Goal: Task Accomplishment & Management: Manage account settings

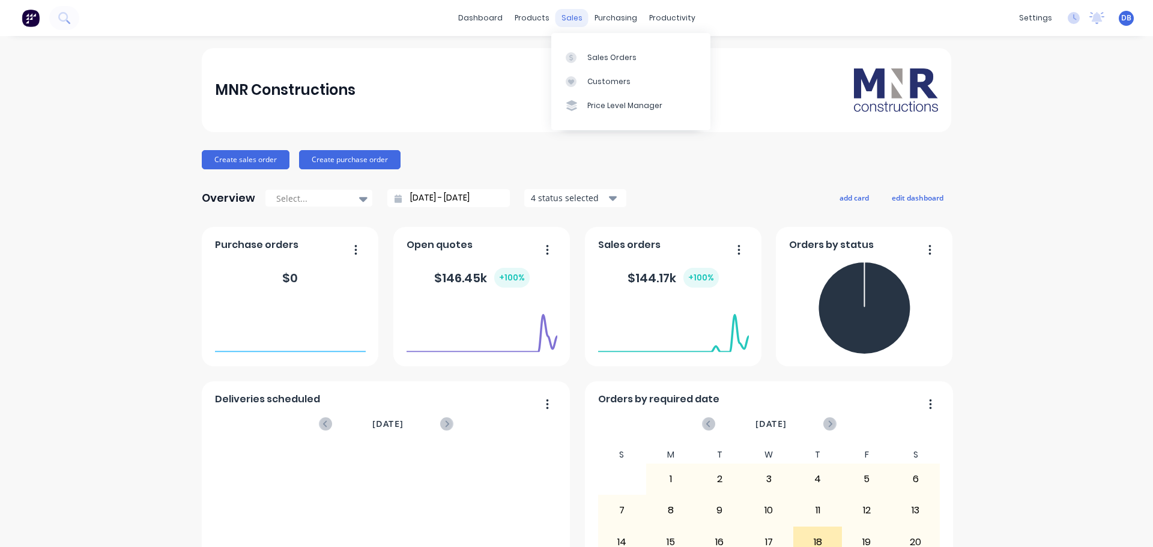
click at [556, 20] on div "sales" at bounding box center [572, 18] width 33 height 18
click at [540, 19] on div "products" at bounding box center [532, 18] width 47 height 18
click at [568, 83] on div "Materials" at bounding box center [562, 81] width 36 height 11
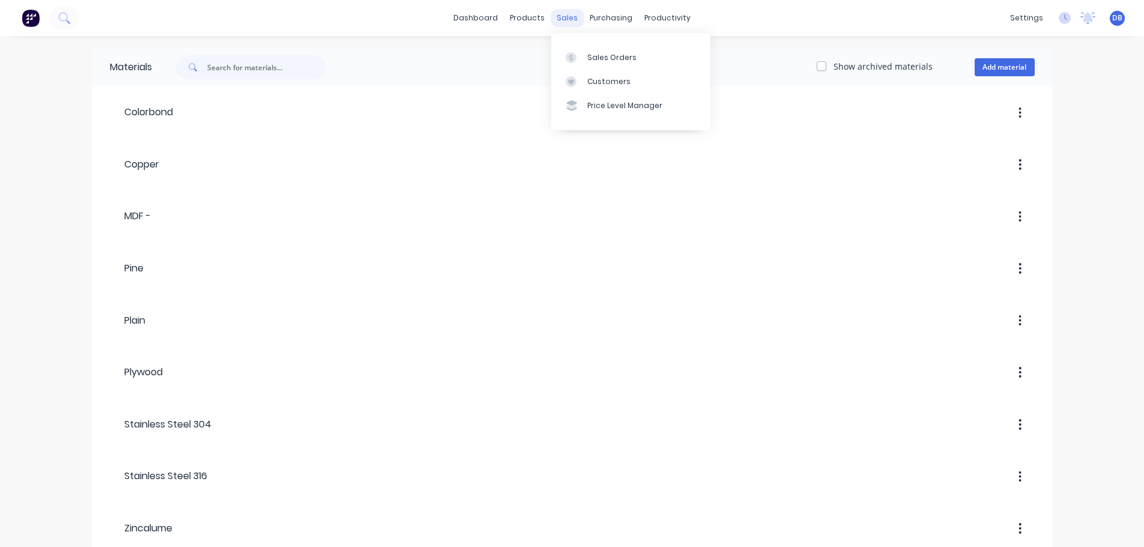
click at [576, 16] on div "sales" at bounding box center [567, 18] width 33 height 18
click at [602, 49] on link "Sales Orders" at bounding box center [630, 57] width 159 height 24
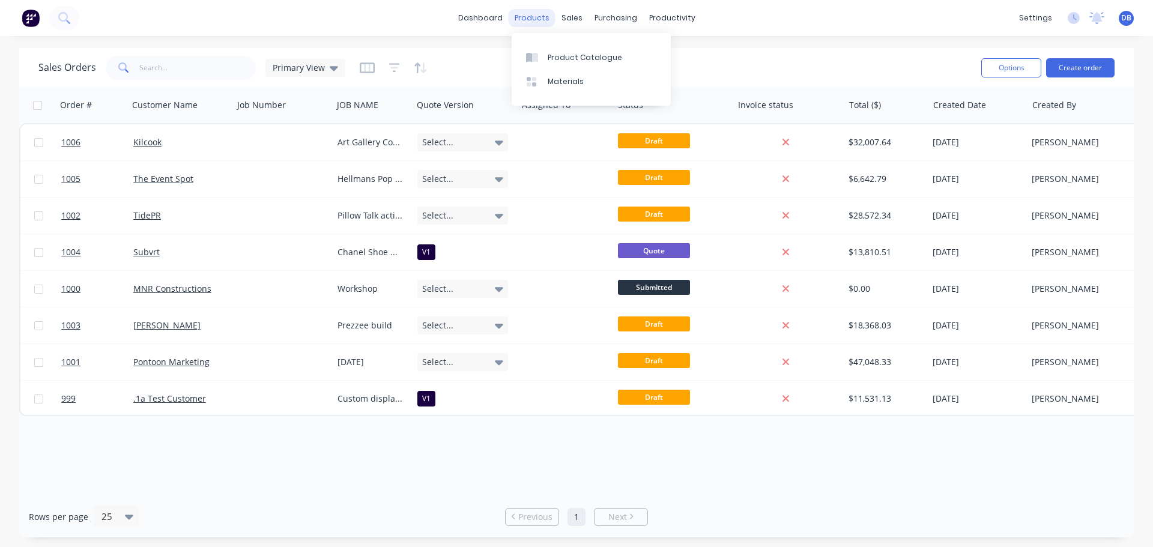
click at [535, 12] on div "products" at bounding box center [532, 18] width 47 height 18
click at [573, 15] on div "sales" at bounding box center [572, 18] width 33 height 18
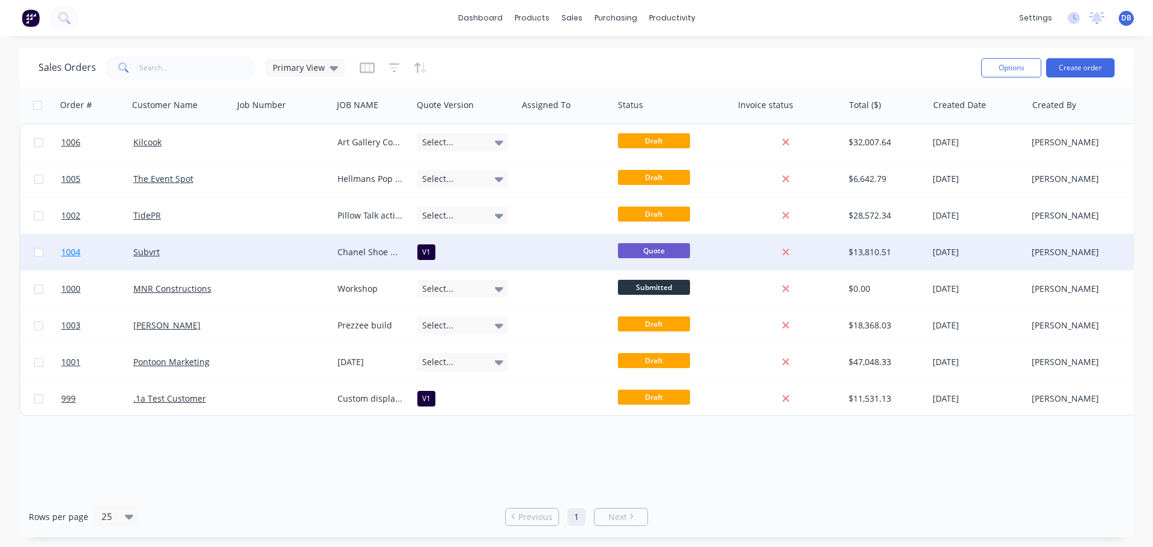
click at [94, 249] on link "1004" at bounding box center [97, 252] width 72 height 36
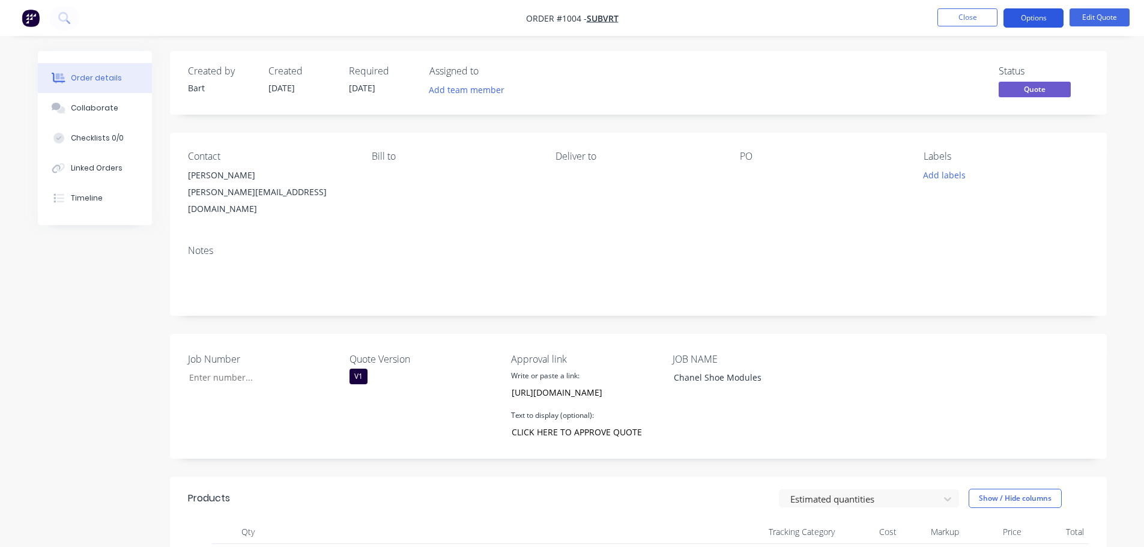
click at [1034, 18] on button "Options" at bounding box center [1034, 17] width 60 height 19
click at [975, 13] on button "Close" at bounding box center [968, 17] width 60 height 18
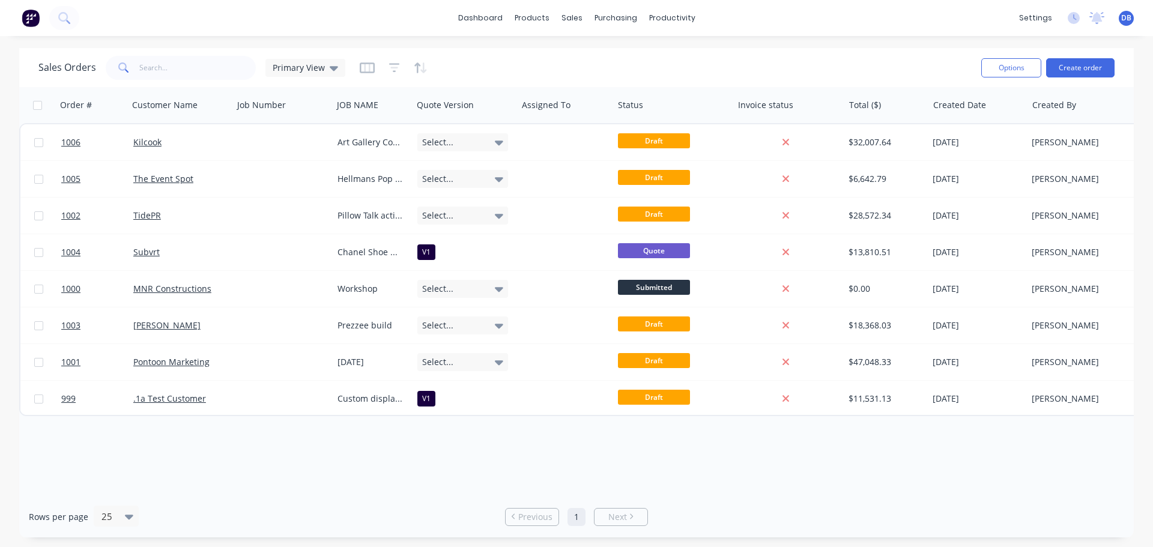
click at [24, 19] on img at bounding box center [31, 18] width 18 height 18
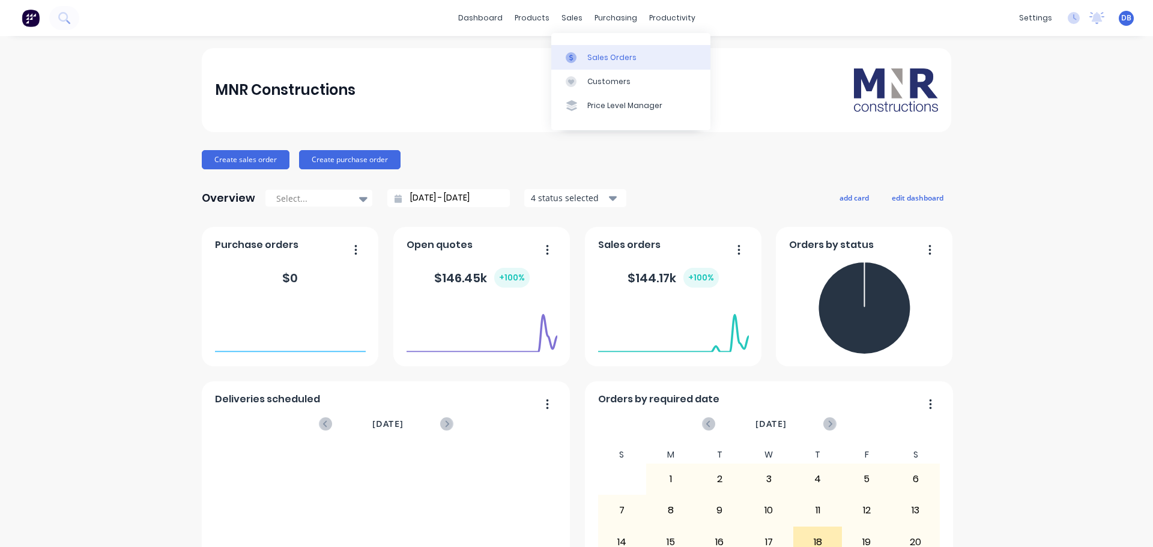
click at [612, 58] on div "Sales Orders" at bounding box center [611, 57] width 49 height 11
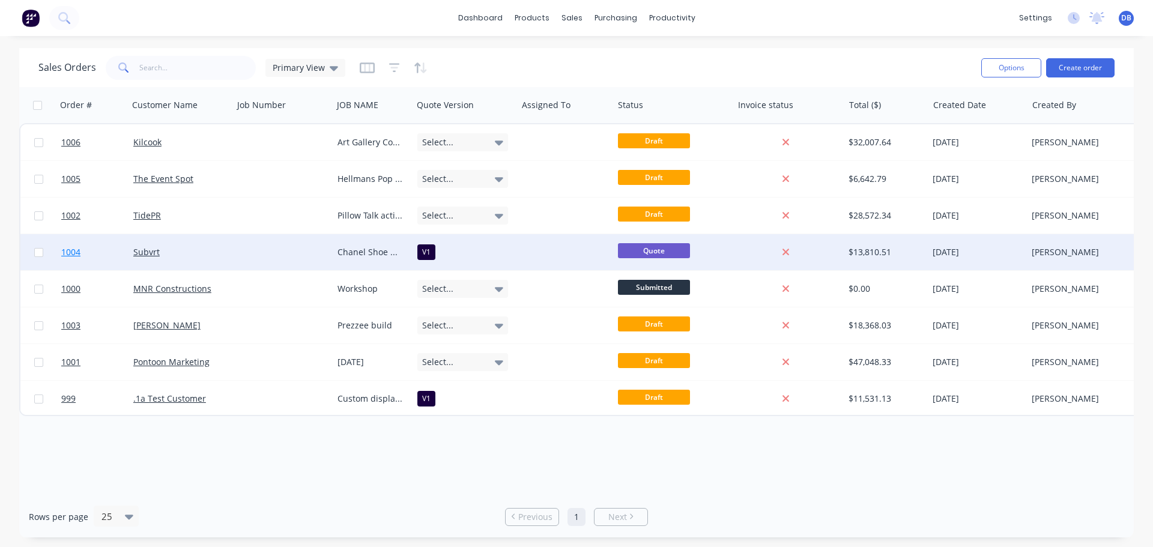
click at [109, 251] on link "1004" at bounding box center [97, 252] width 72 height 36
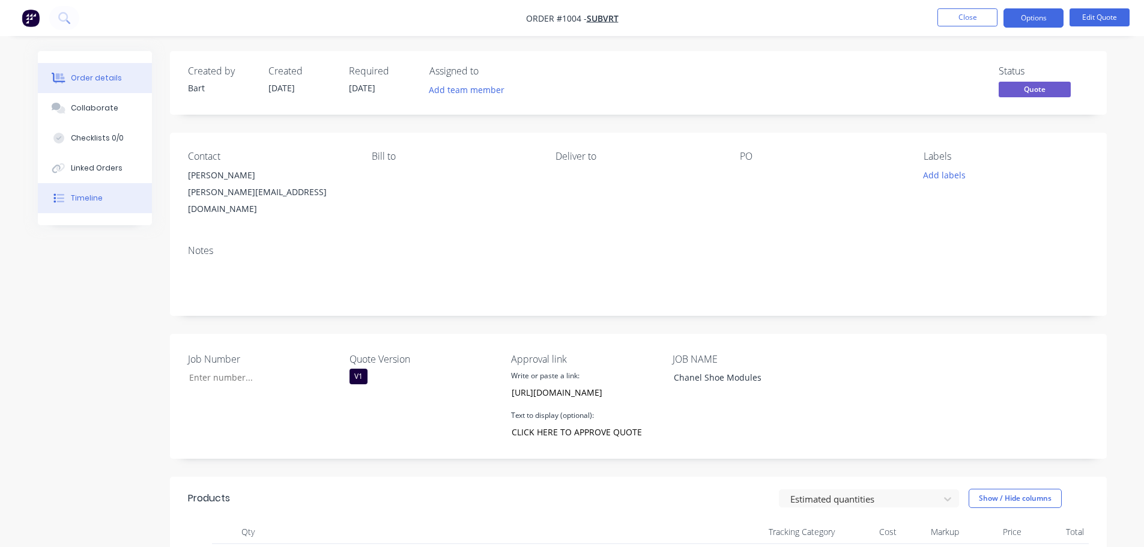
click at [115, 198] on button "Timeline" at bounding box center [95, 198] width 114 height 30
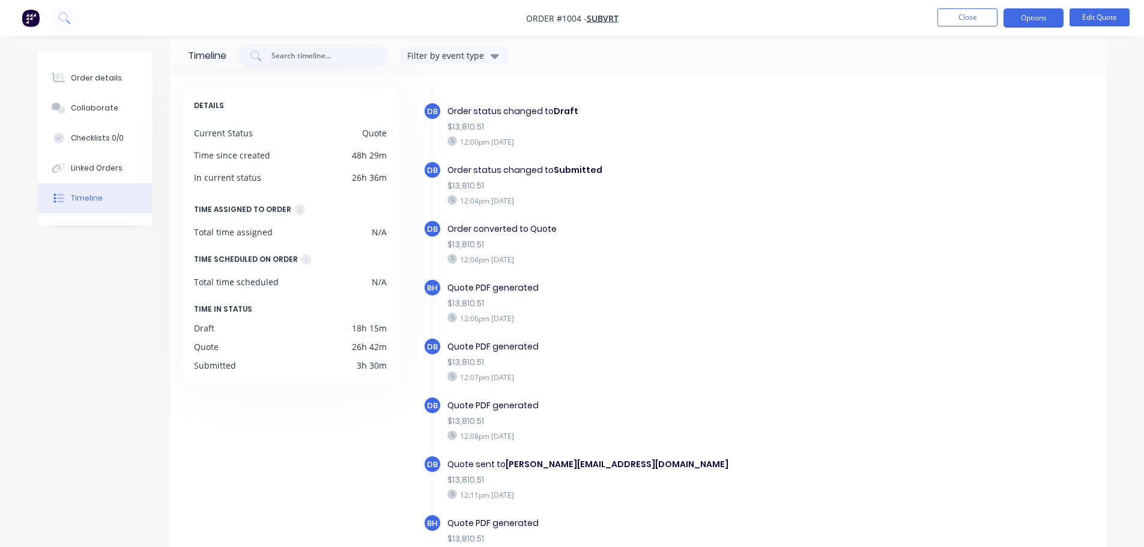
scroll to position [93, 0]
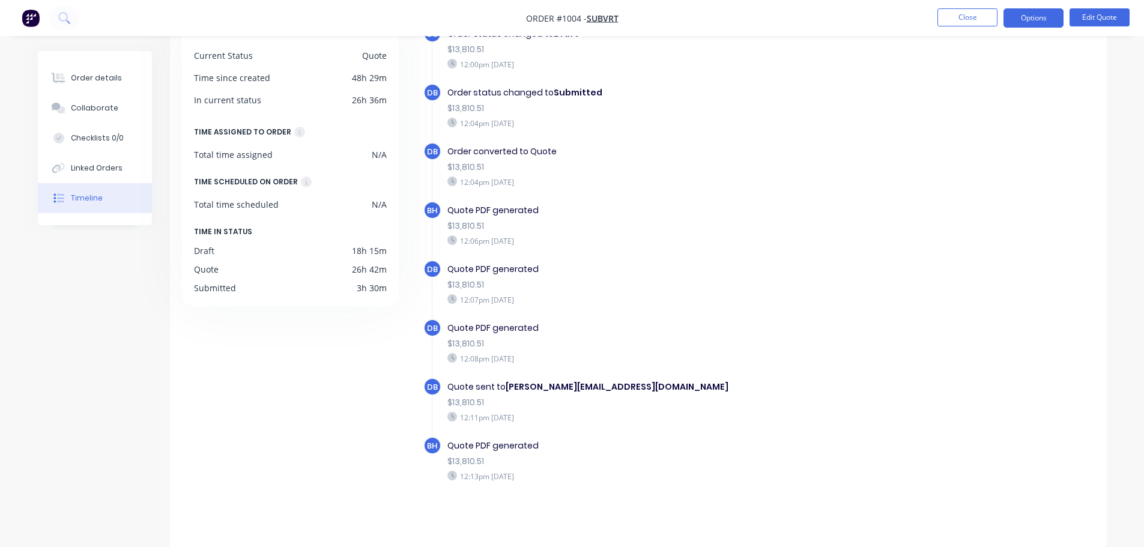
click at [471, 441] on div "Quote PDF generated" at bounding box center [656, 446] width 416 height 13
click at [431, 439] on div "BH" at bounding box center [432, 446] width 18 height 18
click at [463, 446] on div "Quote PDF generated" at bounding box center [656, 446] width 416 height 13
click at [464, 446] on div "Quote PDF generated" at bounding box center [656, 446] width 416 height 13
drag, startPoint x: 426, startPoint y: 443, endPoint x: 438, endPoint y: 443, distance: 11.4
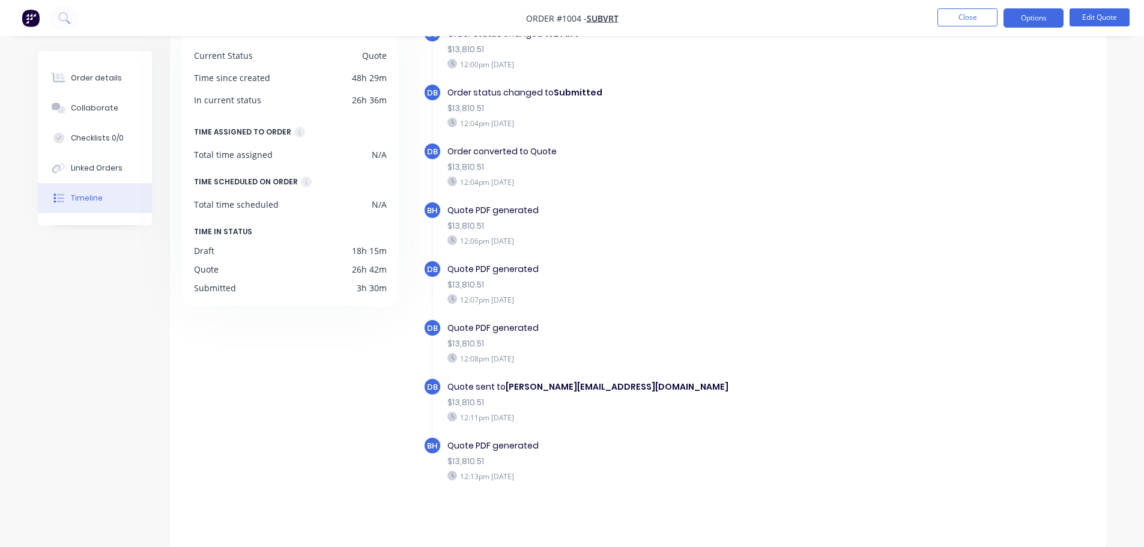
click at [428, 443] on span "BH" at bounding box center [432, 445] width 10 height 11
click at [438, 443] on div "BH" at bounding box center [432, 446] width 18 height 18
click at [439, 443] on div "BH" at bounding box center [432, 446] width 18 height 18
click at [658, 410] on div "Quote sent to [PERSON_NAME][EMAIL_ADDRESS][DOMAIN_NAME] $13,810.51 12:11pm [DAT…" at bounding box center [655, 402] width 428 height 48
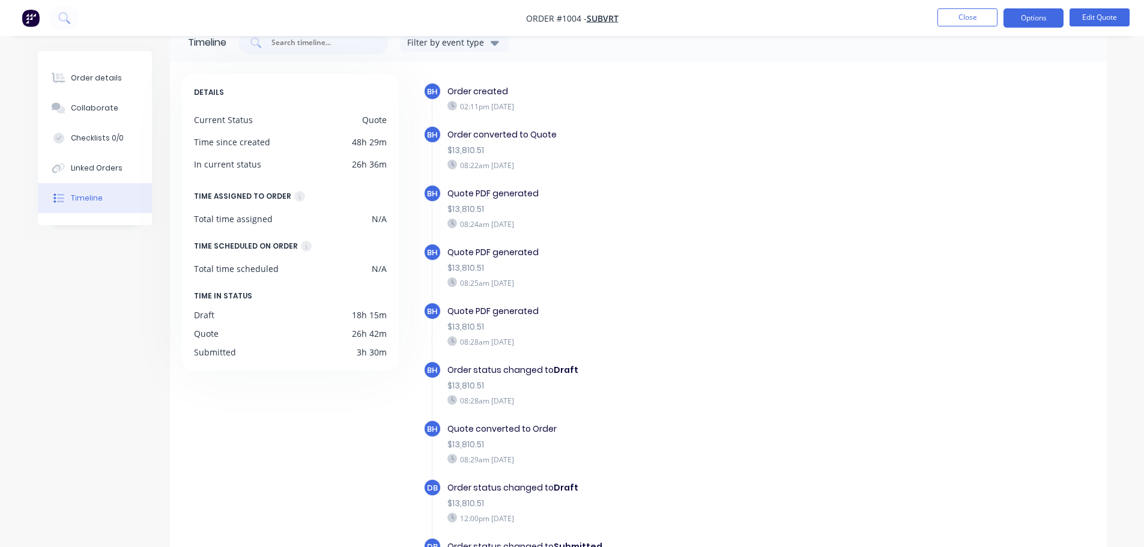
scroll to position [0, 0]
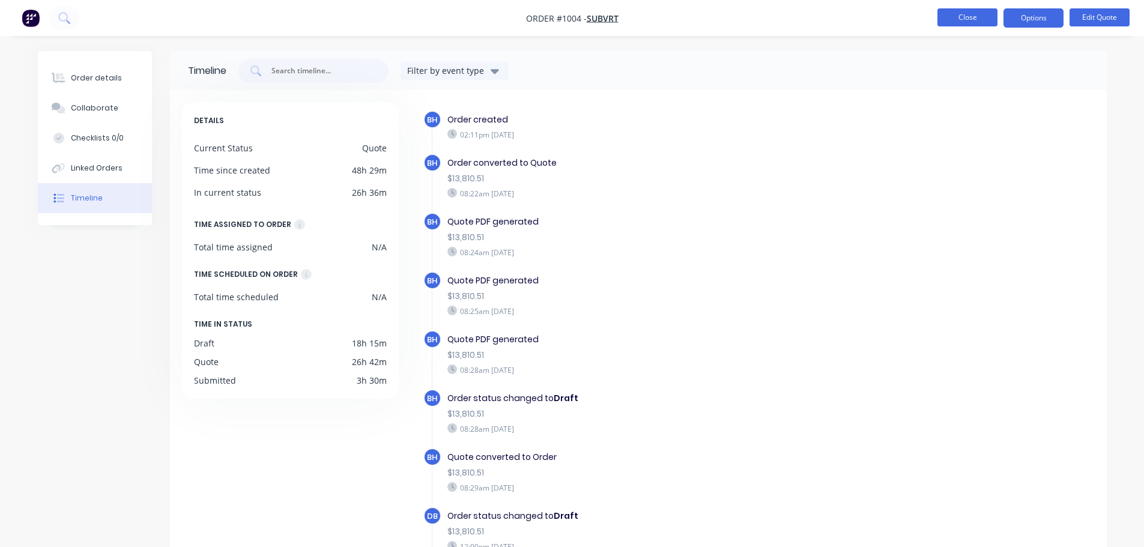
click at [977, 14] on button "Close" at bounding box center [968, 17] width 60 height 18
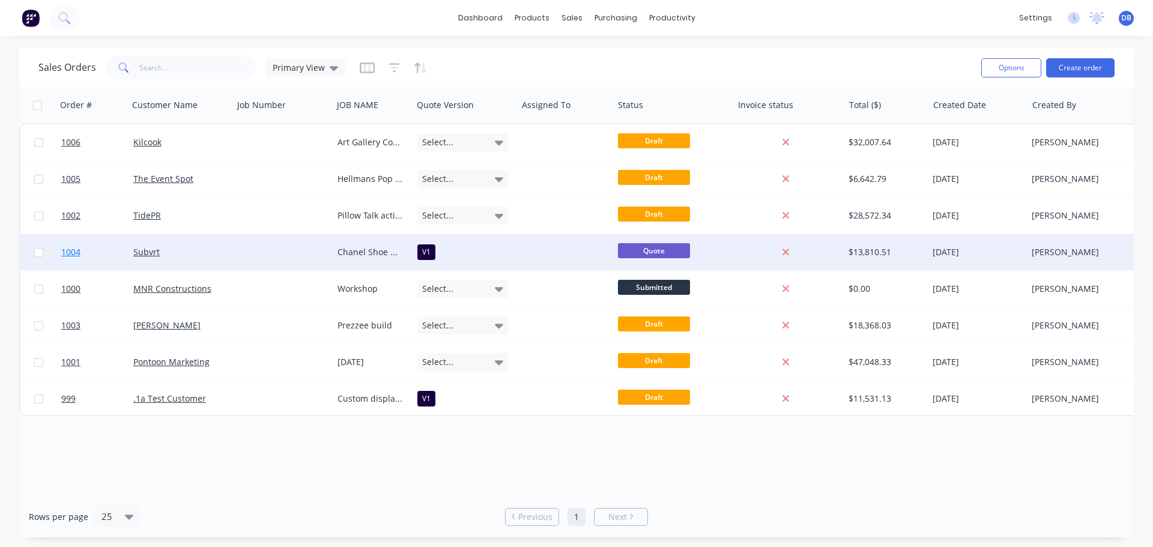
click at [109, 246] on link "1004" at bounding box center [97, 252] width 72 height 36
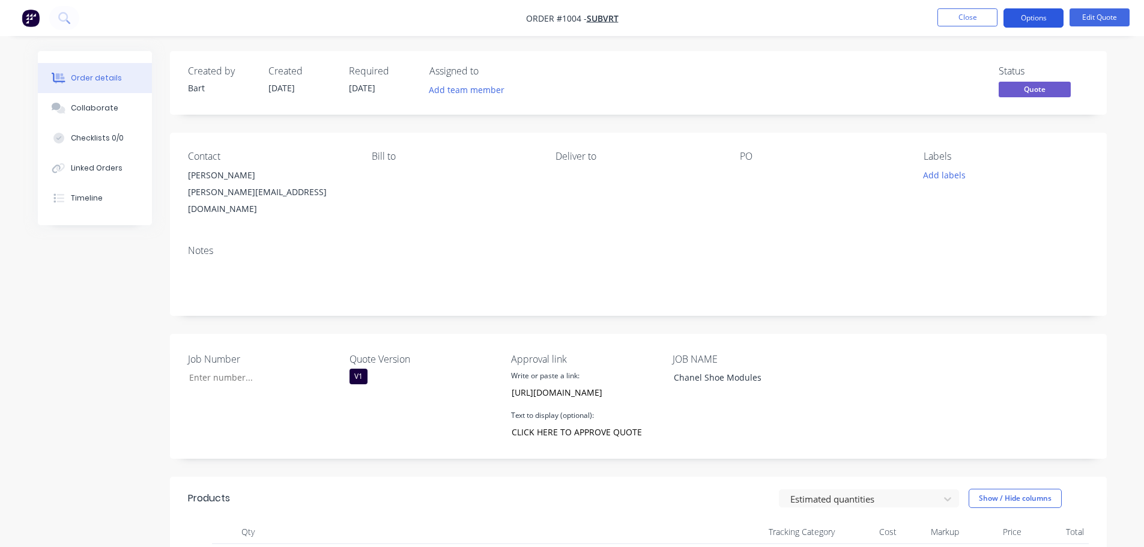
click at [1031, 13] on button "Options" at bounding box center [1034, 17] width 60 height 19
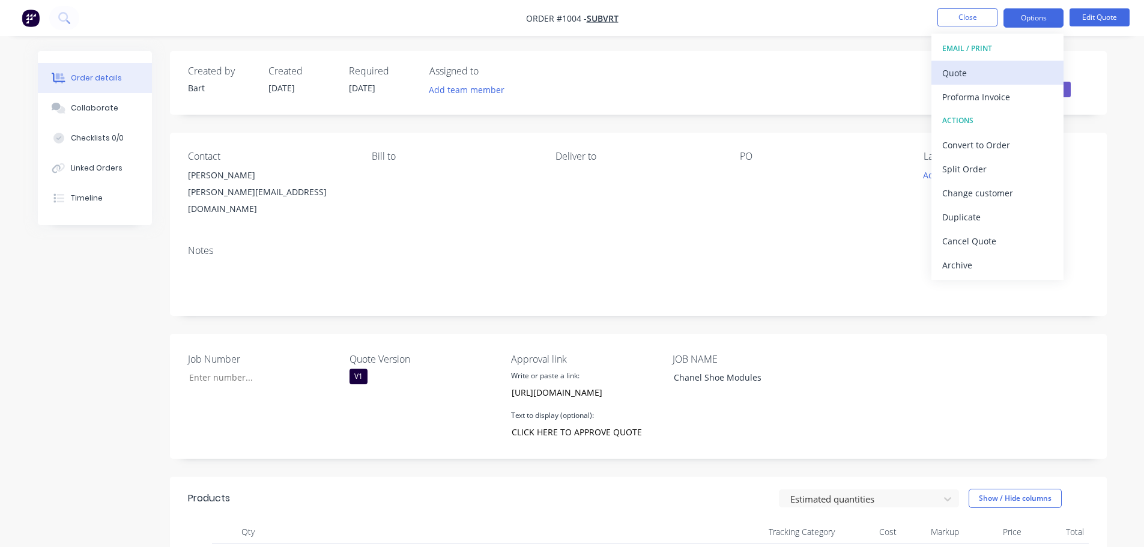
click at [989, 72] on div "Quote" at bounding box center [997, 72] width 111 height 17
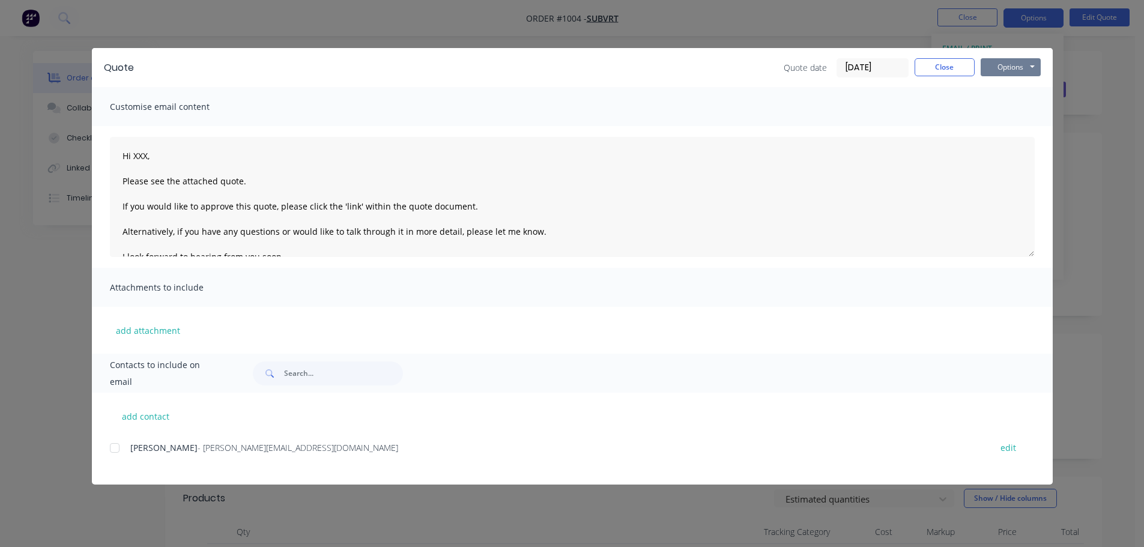
click at [1011, 66] on button "Options" at bounding box center [1011, 67] width 60 height 18
click at [1030, 94] on button "Preview" at bounding box center [1019, 89] width 77 height 20
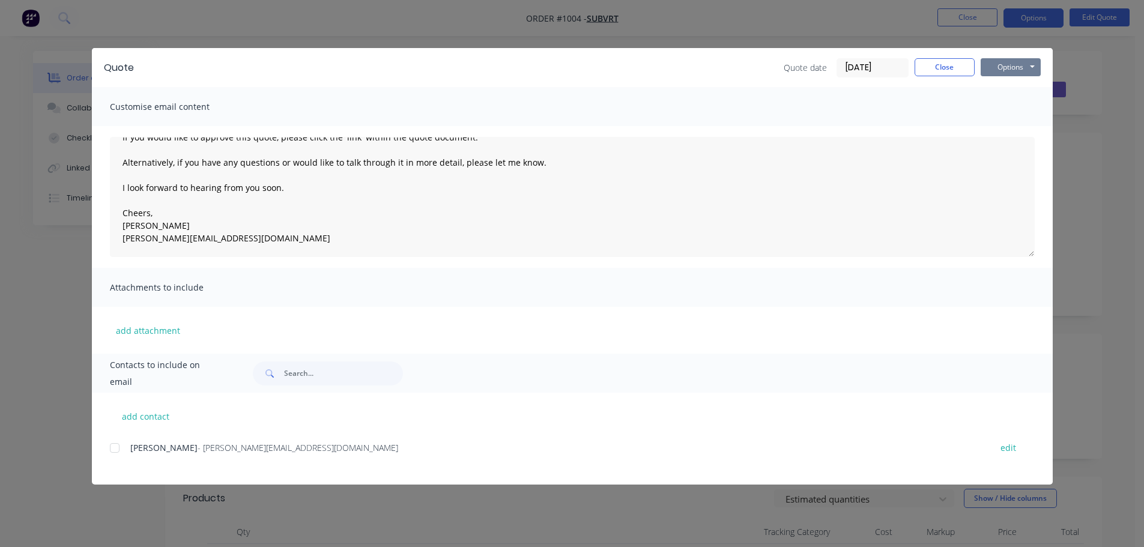
click at [1015, 60] on button "Options" at bounding box center [1011, 67] width 60 height 18
click at [1026, 111] on button "Print" at bounding box center [1019, 109] width 77 height 20
click at [942, 62] on button "Close" at bounding box center [945, 67] width 60 height 18
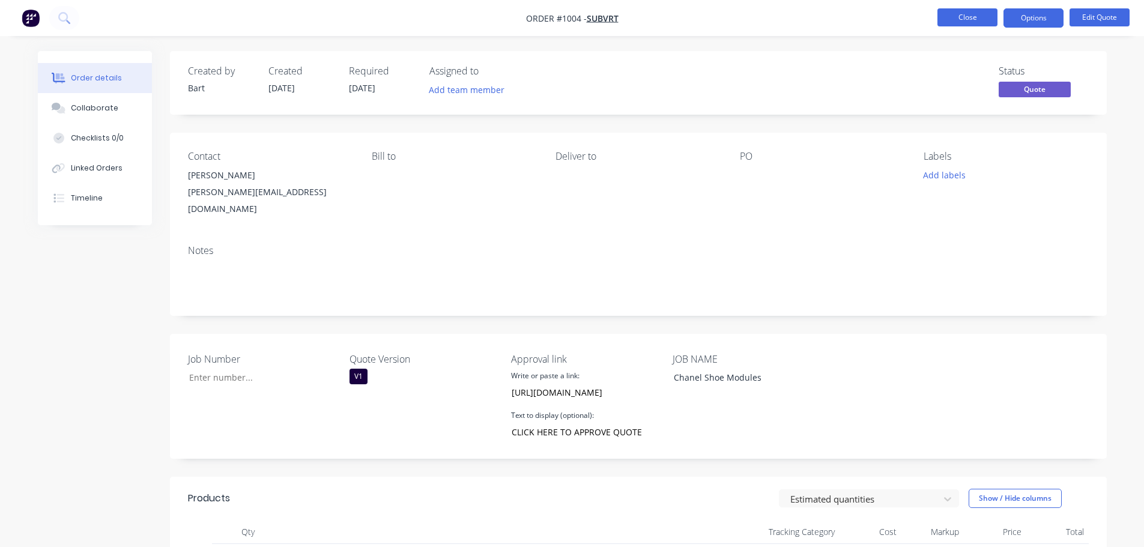
click at [944, 15] on button "Close" at bounding box center [968, 17] width 60 height 18
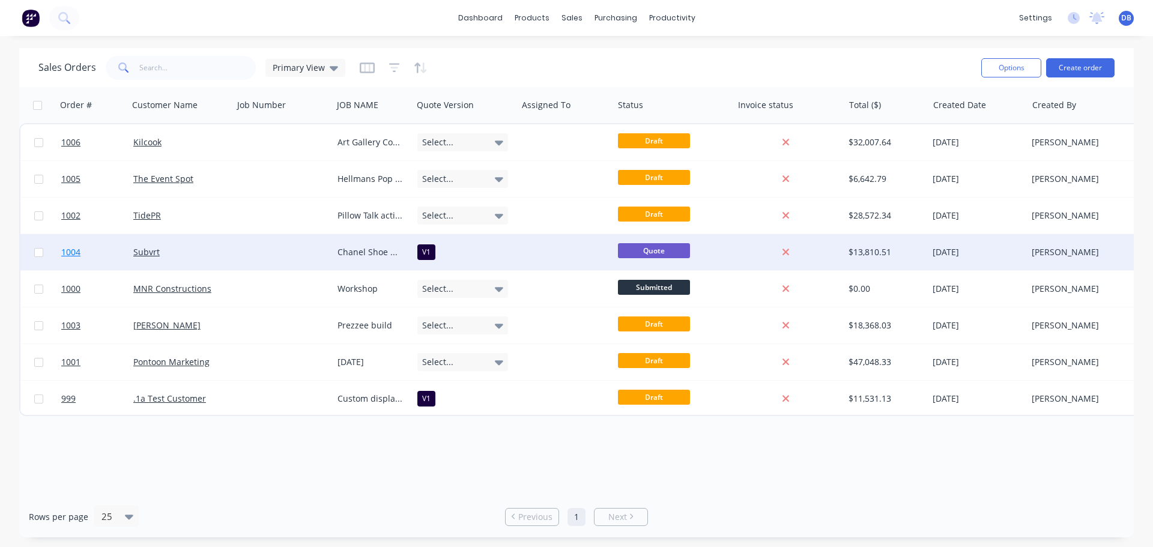
click at [109, 249] on link "1004" at bounding box center [97, 252] width 72 height 36
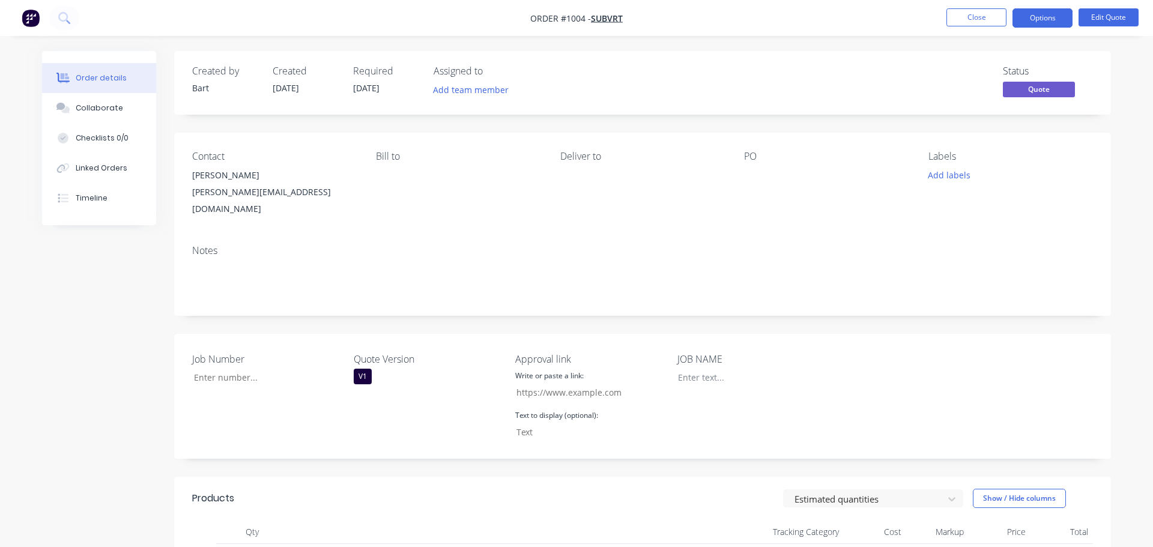
type input "[URL][DOMAIN_NAME]"
type input "CLICK HERE TO APPROVE QUOTE"
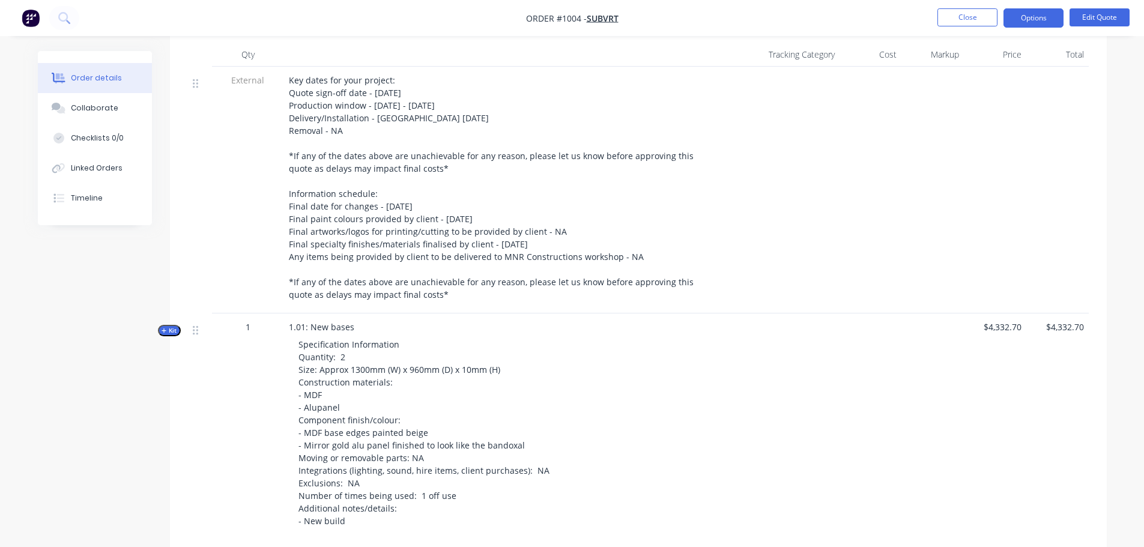
scroll to position [420, 0]
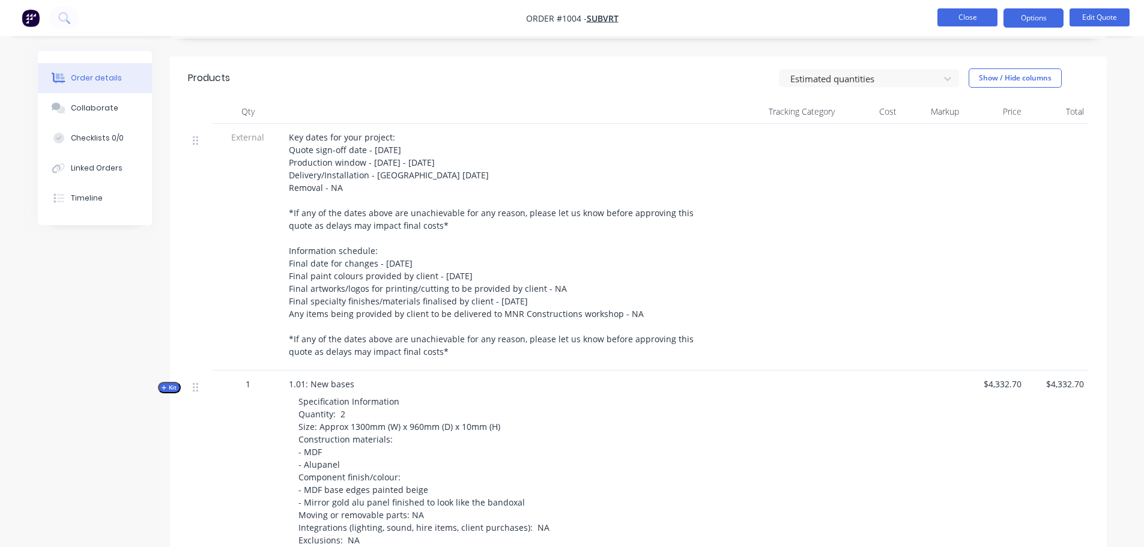
click at [975, 14] on button "Close" at bounding box center [968, 17] width 60 height 18
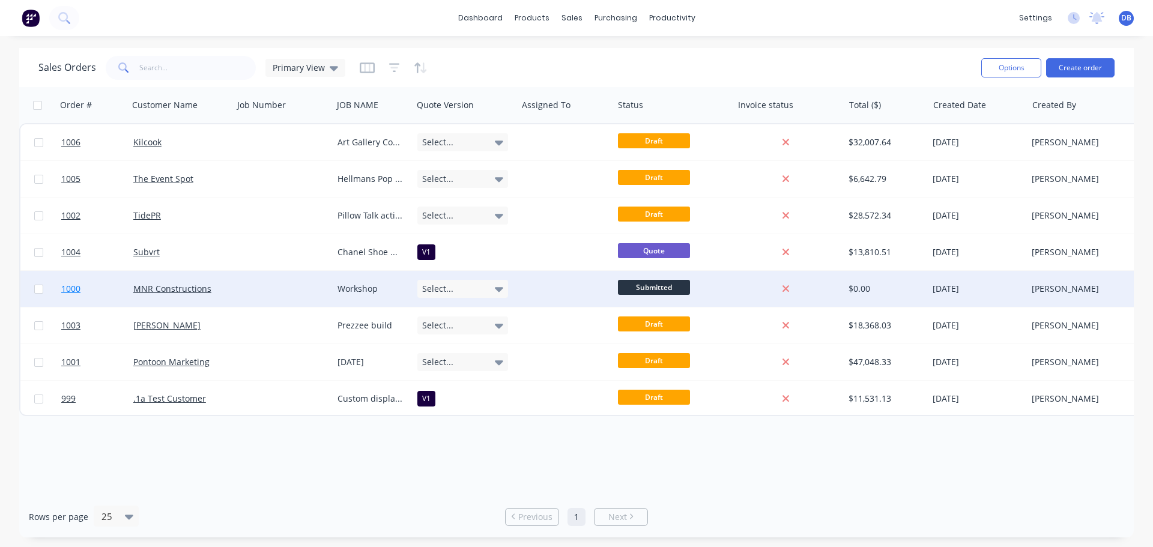
click at [104, 287] on link "1000" at bounding box center [97, 289] width 72 height 36
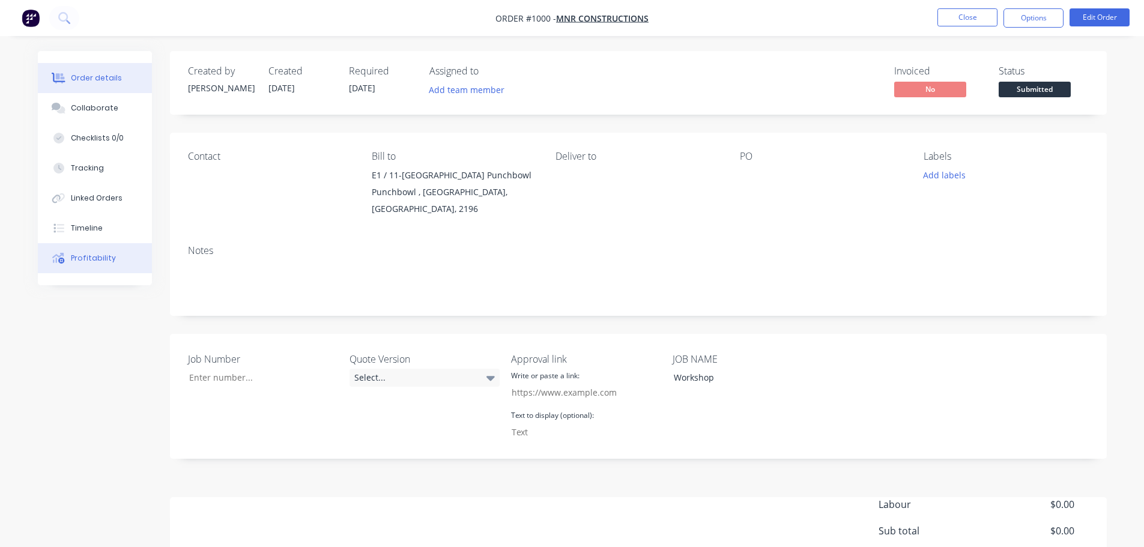
click at [67, 259] on div at bounding box center [59, 258] width 18 height 11
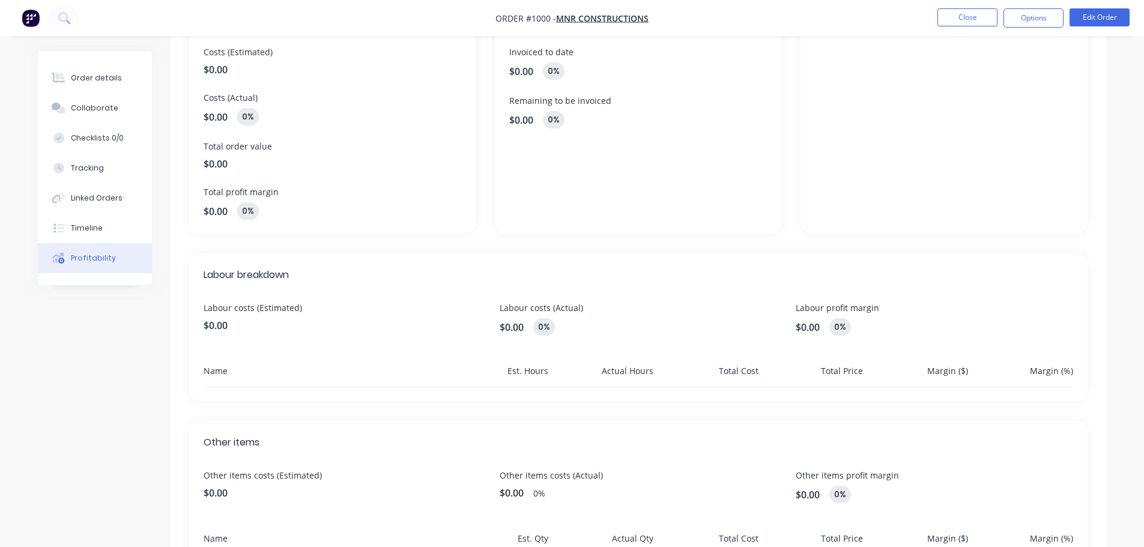
scroll to position [172, 0]
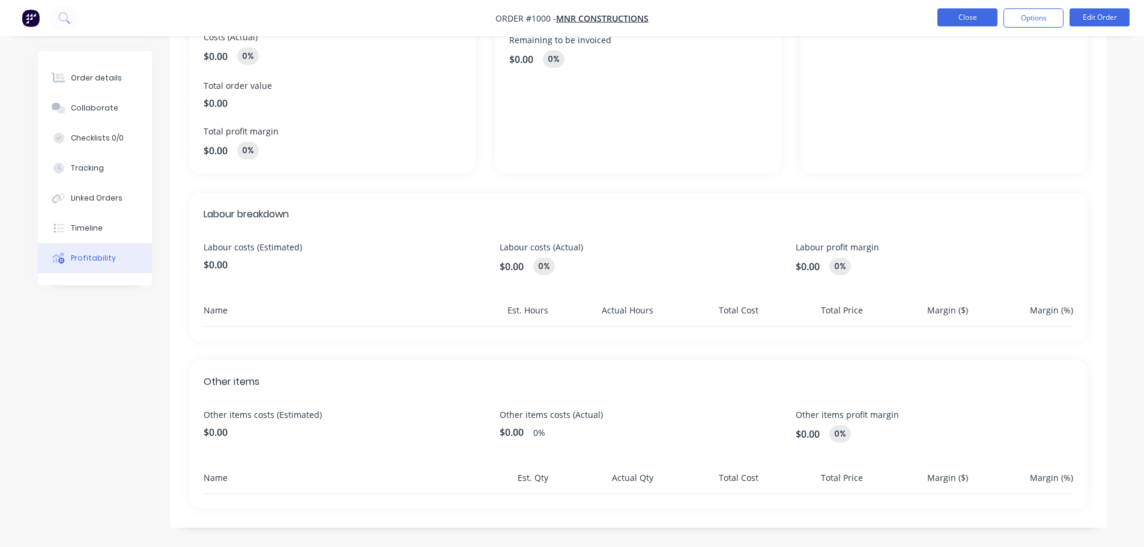
click at [959, 19] on button "Close" at bounding box center [968, 17] width 60 height 18
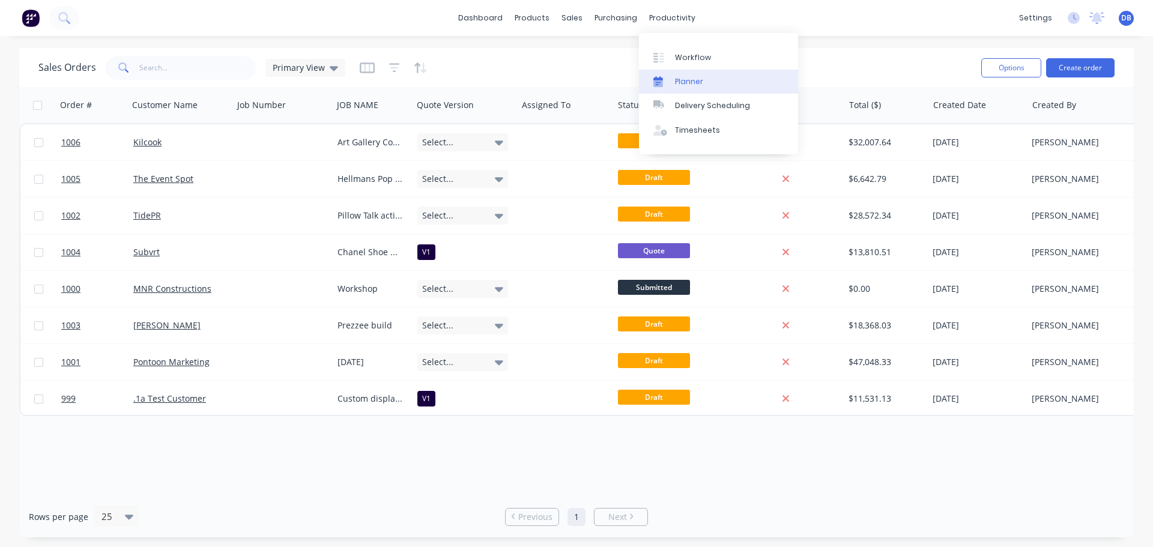
click at [699, 86] on div "Planner" at bounding box center [689, 81] width 28 height 11
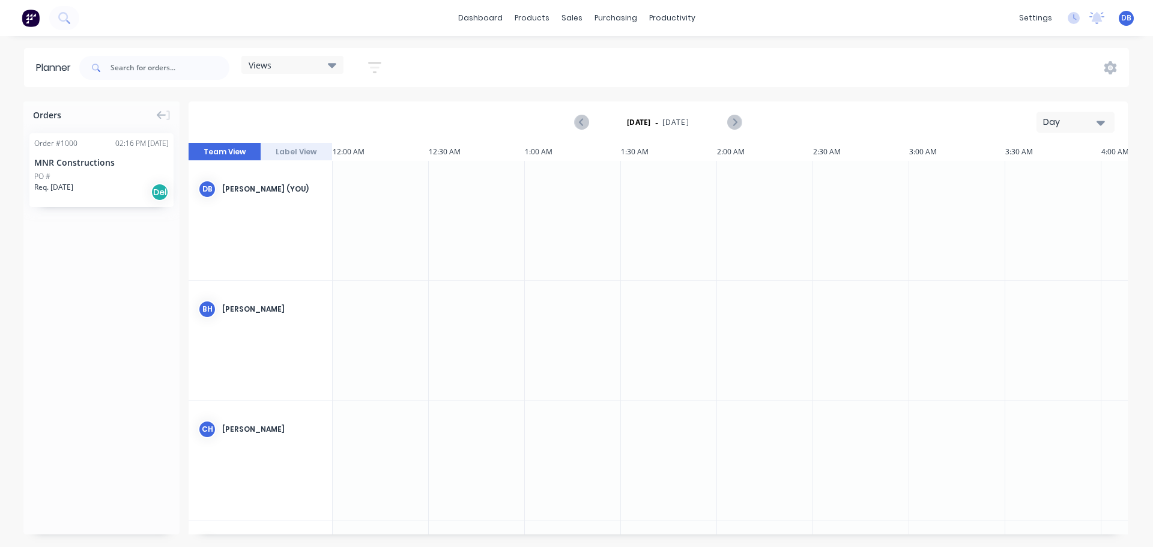
scroll to position [0, 2692]
click at [288, 190] on div "[PERSON_NAME] (You)" at bounding box center [272, 189] width 100 height 11
click at [1116, 70] on icon at bounding box center [1111, 67] width 13 height 13
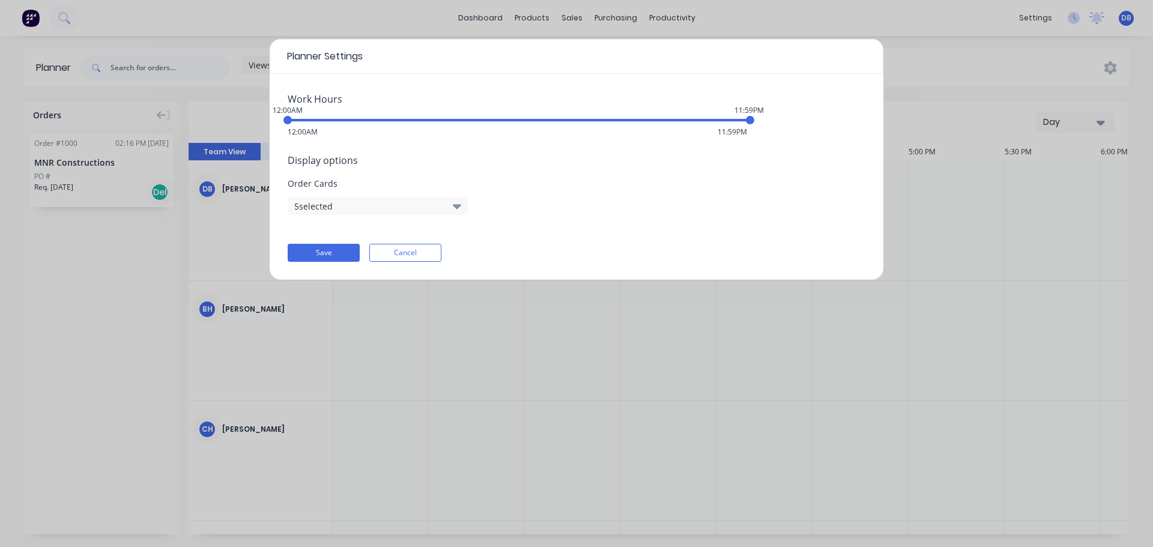
click at [392, 246] on button "Cancel" at bounding box center [405, 253] width 72 height 18
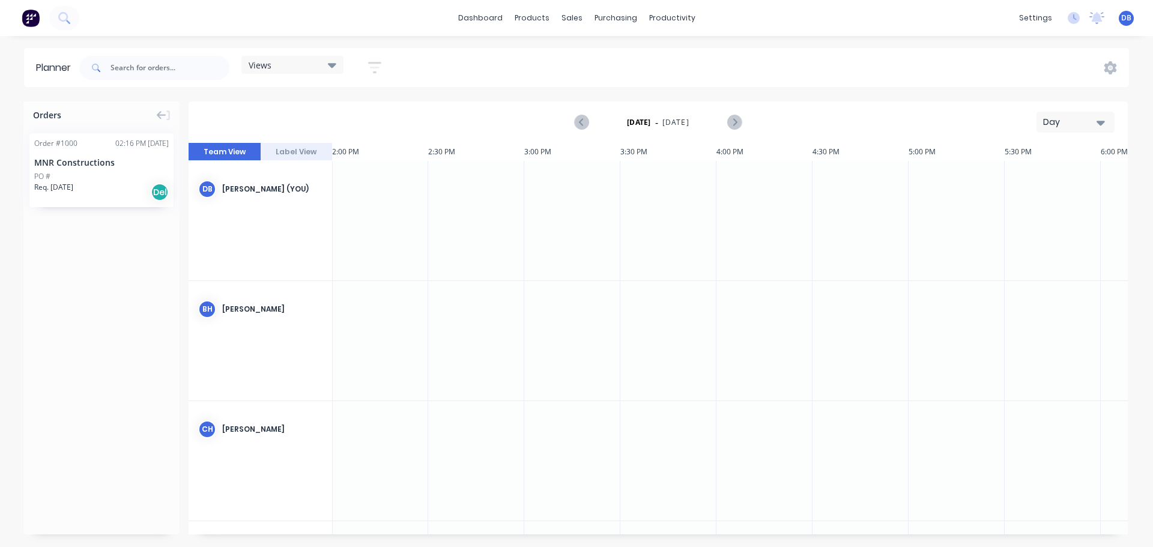
click at [279, 62] on div "Views" at bounding box center [293, 64] width 88 height 11
click at [95, 65] on icon at bounding box center [95, 67] width 7 height 7
click at [136, 71] on input "text" at bounding box center [170, 68] width 119 height 24
